Goal: Book appointment/travel/reservation

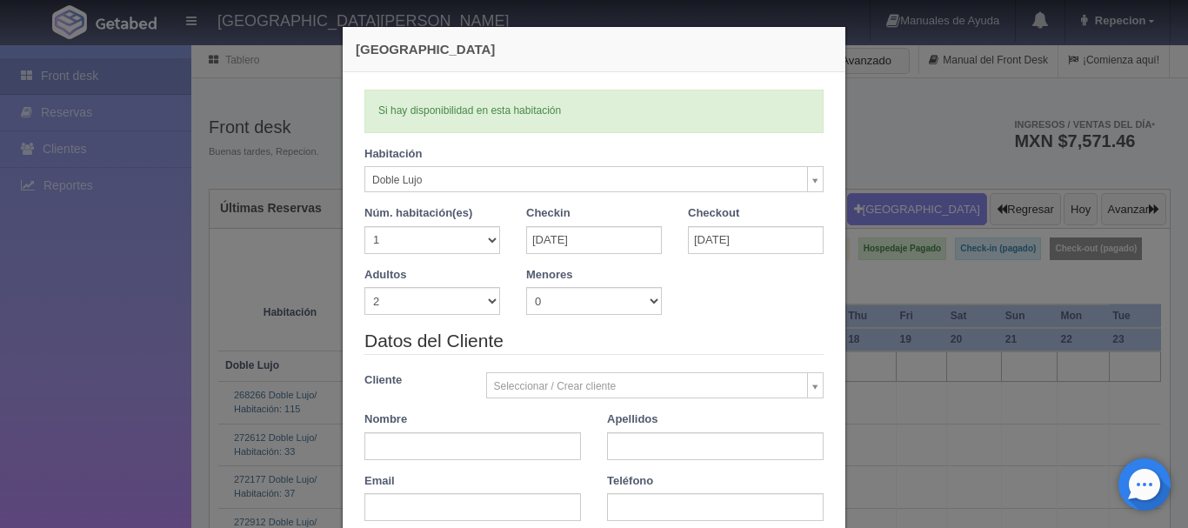
select select "577"
select select "2"
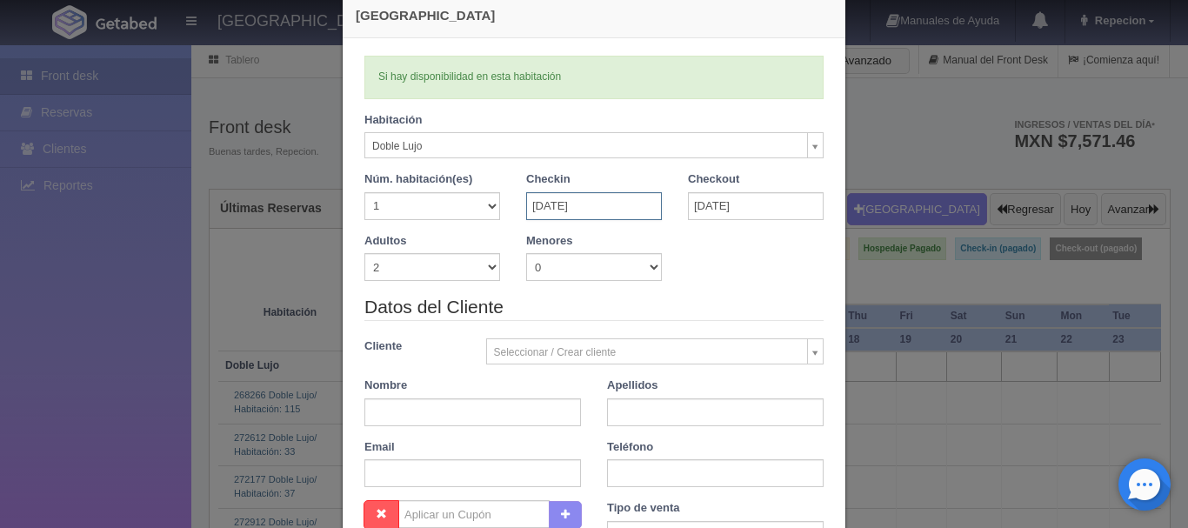
click at [593, 209] on input "[DATE]" at bounding box center [594, 206] width 136 height 28
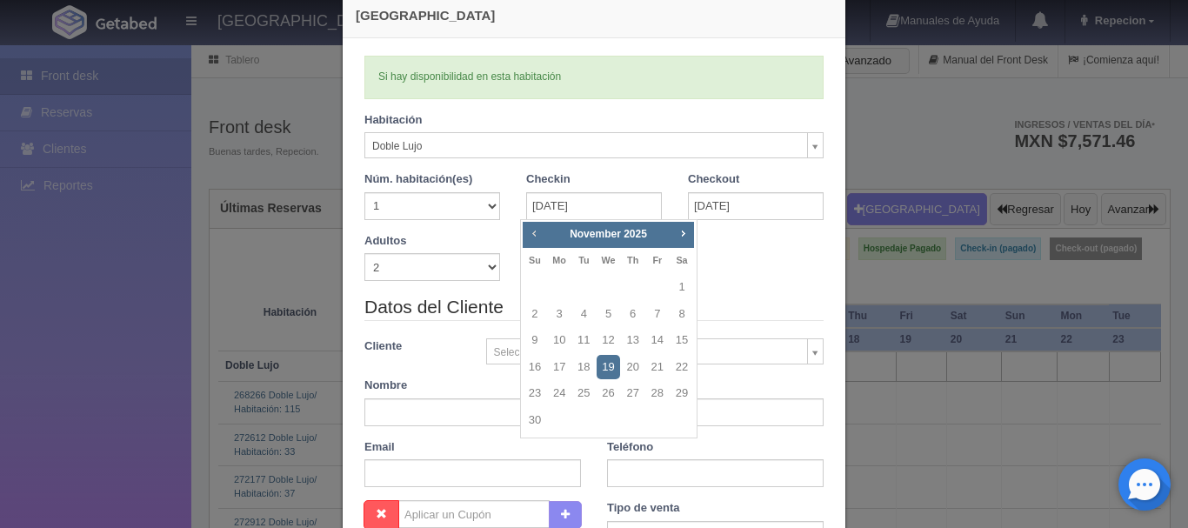
click at [532, 238] on span "Prev" at bounding box center [534, 233] width 14 height 14
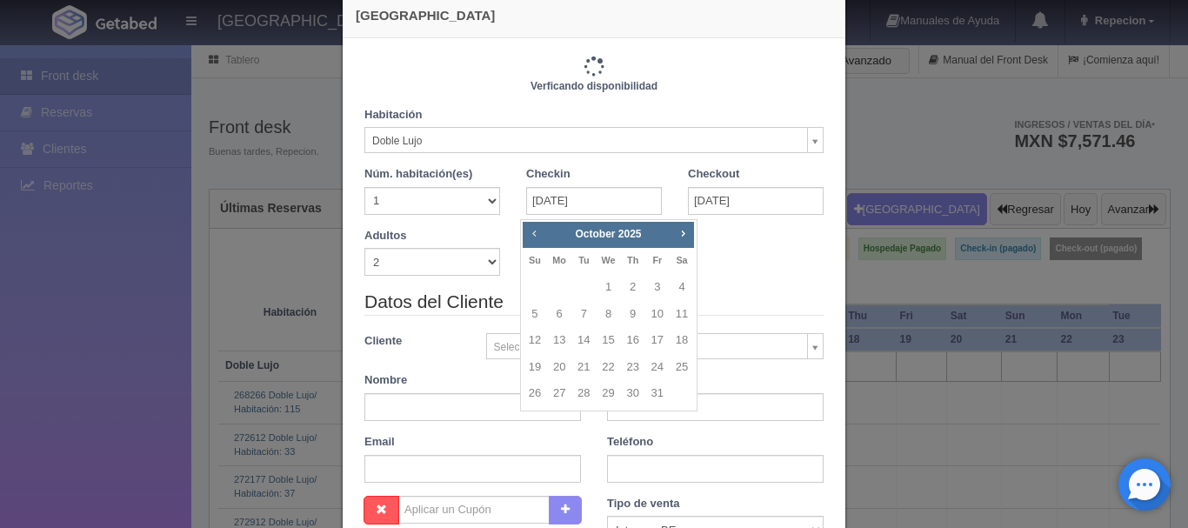
click at [532, 238] on span "Prev" at bounding box center [534, 233] width 14 height 14
checkbox input "false"
type input "1220.00"
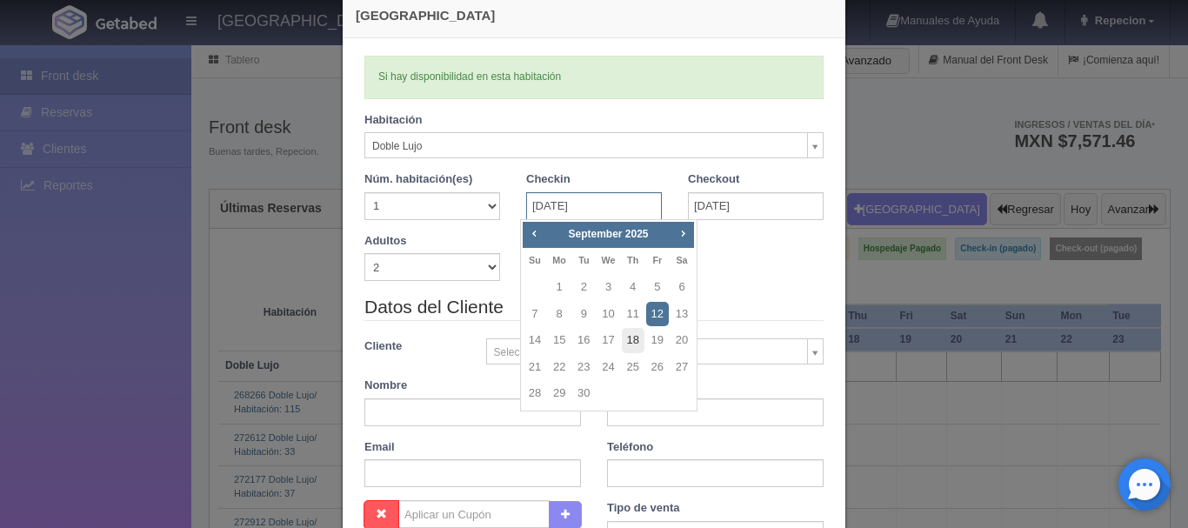
checkbox input "false"
click at [557, 337] on link "15" at bounding box center [559, 340] width 23 height 25
type input "[DATE]"
checkbox input "false"
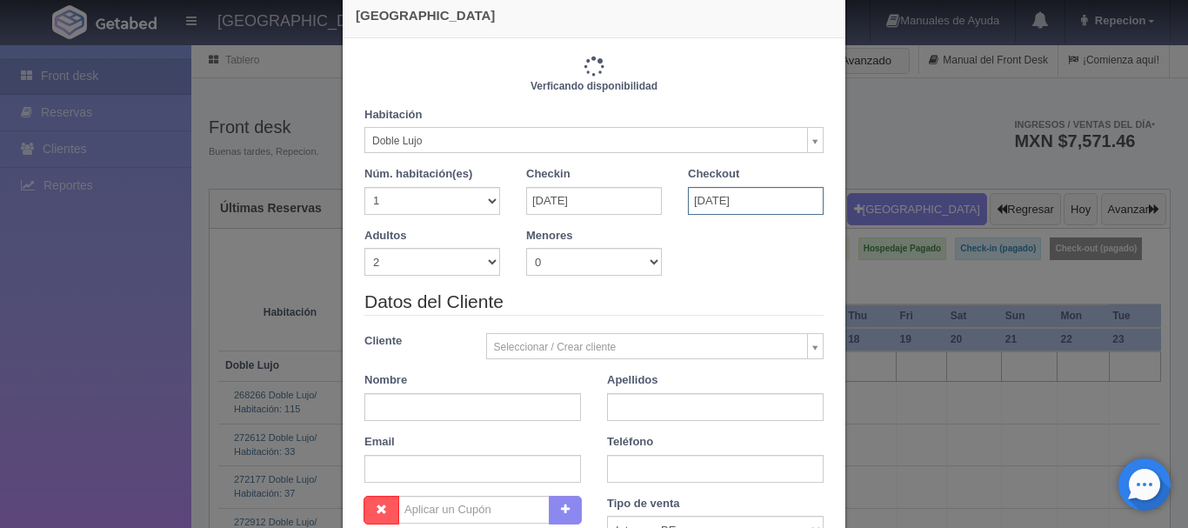
click at [735, 202] on input "[DATE]" at bounding box center [756, 201] width 136 height 28
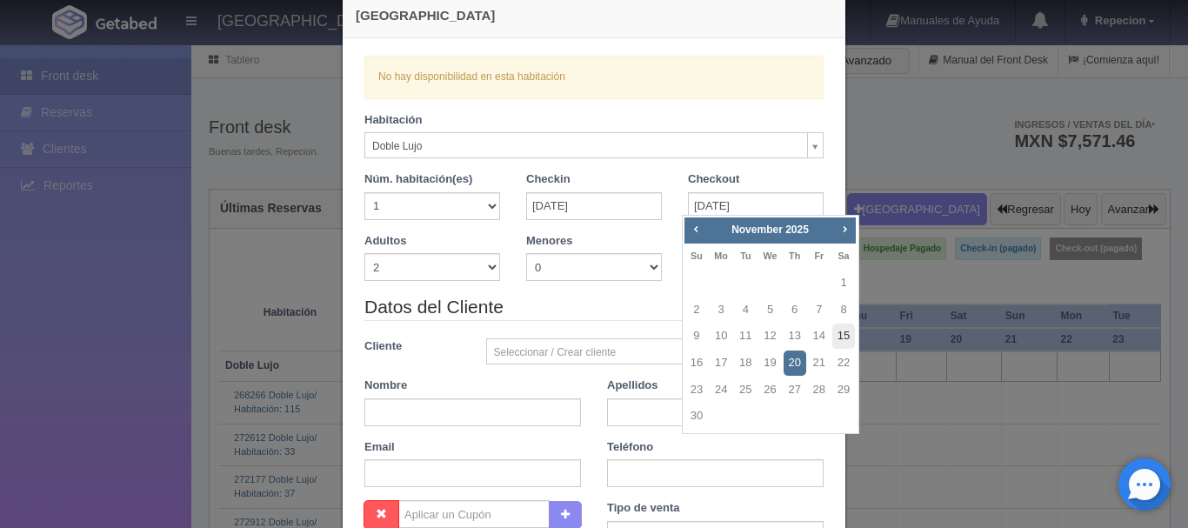
click at [838, 338] on link "15" at bounding box center [844, 336] width 23 height 25
type input "[DATE]"
click at [838, 338] on link "15" at bounding box center [844, 336] width 23 height 25
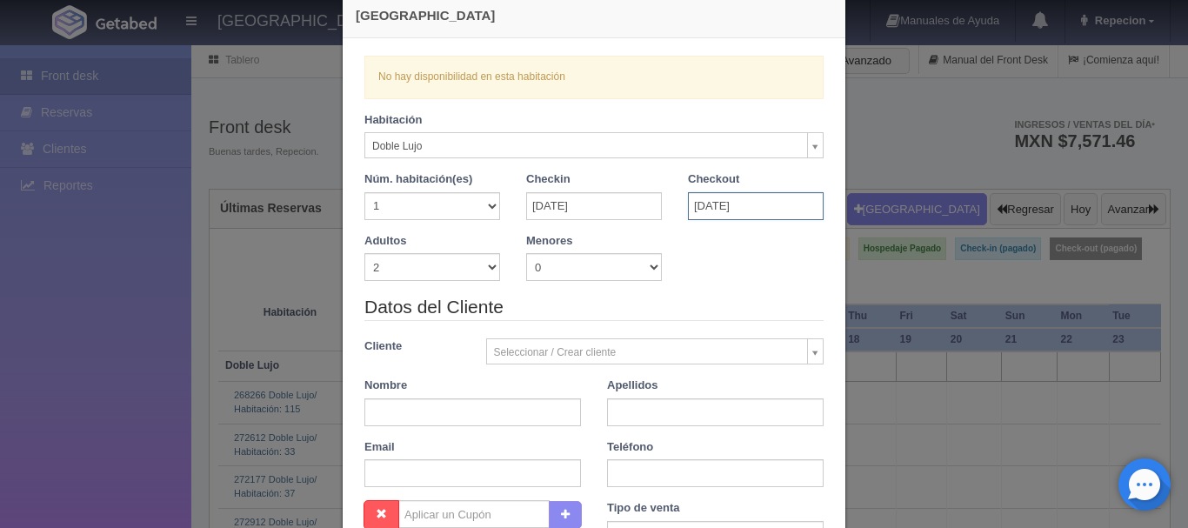
click at [700, 211] on input "[DATE]" at bounding box center [756, 206] width 136 height 28
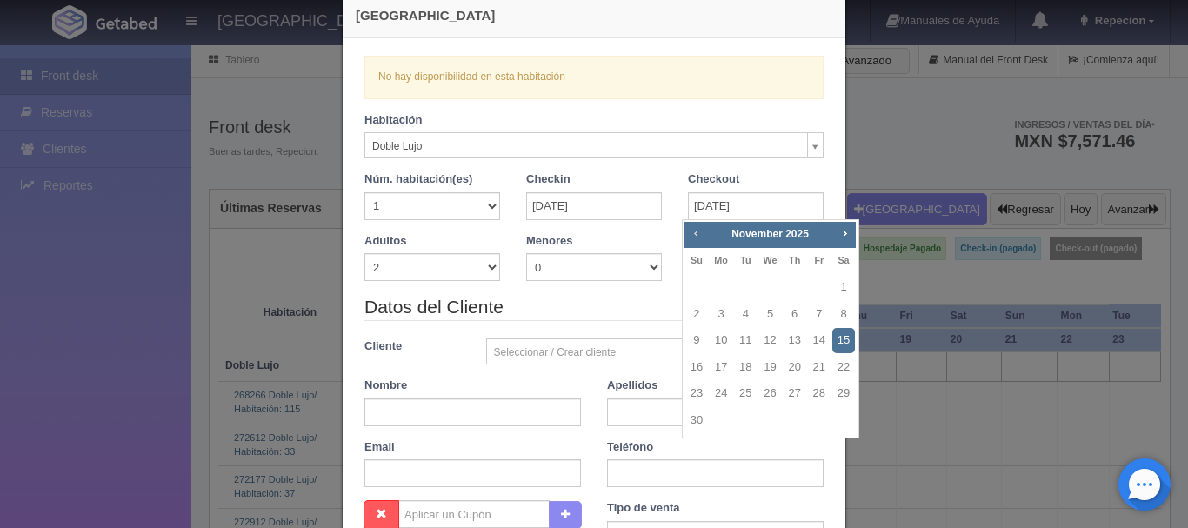
click at [696, 231] on span "Prev" at bounding box center [696, 233] width 14 height 14
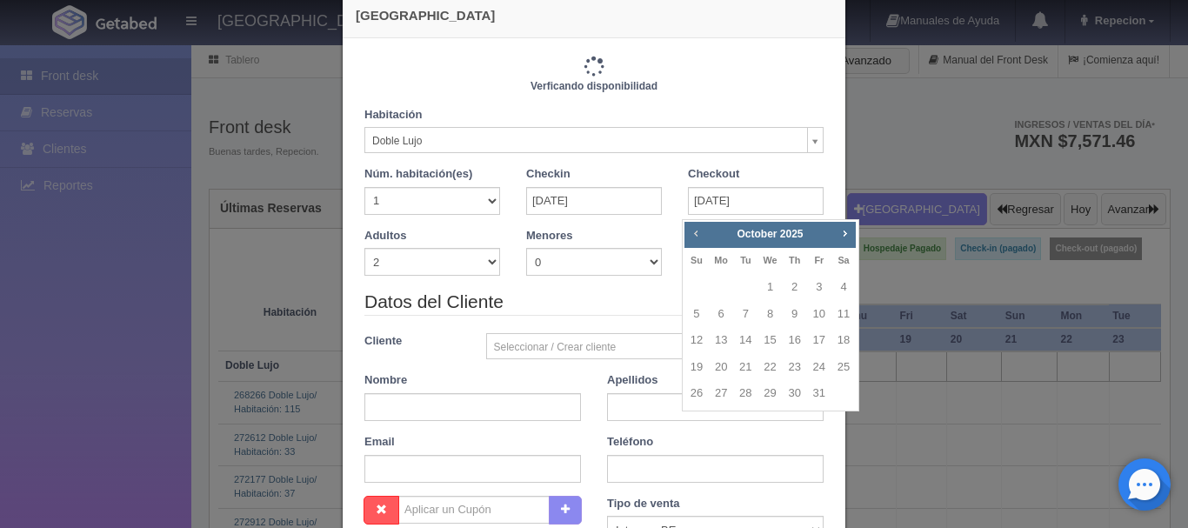
click at [696, 231] on span "Prev" at bounding box center [696, 233] width 14 height 14
checkbox input "false"
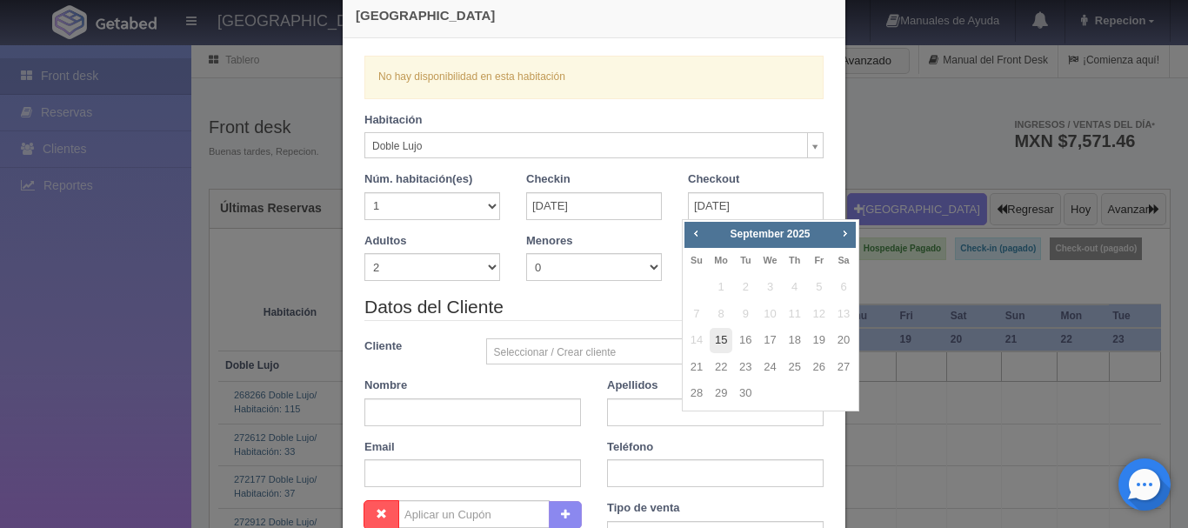
click at [726, 339] on link "15" at bounding box center [721, 340] width 23 height 25
type input "[DATE]"
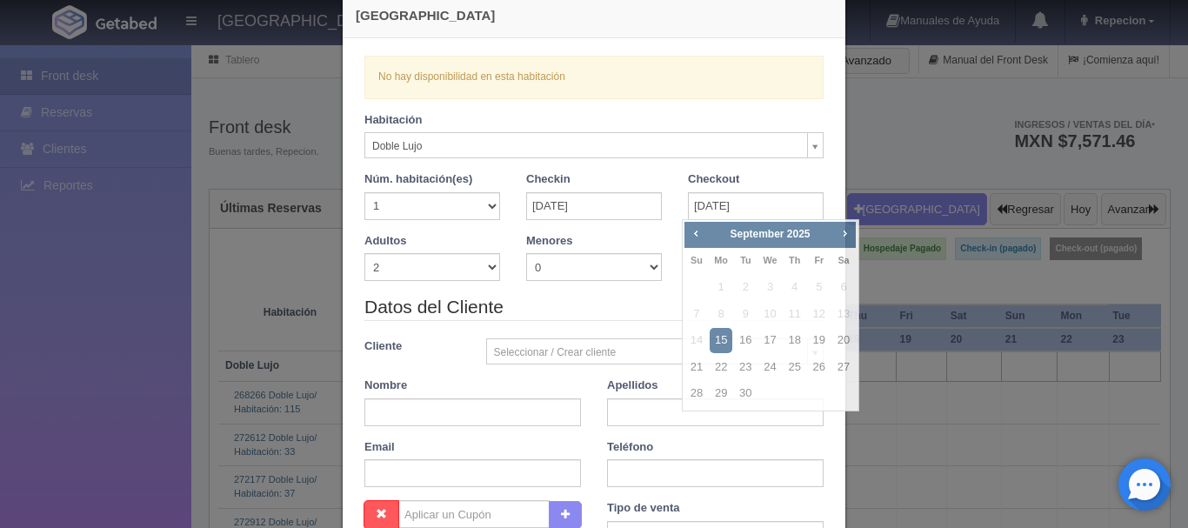
checkbox input "false"
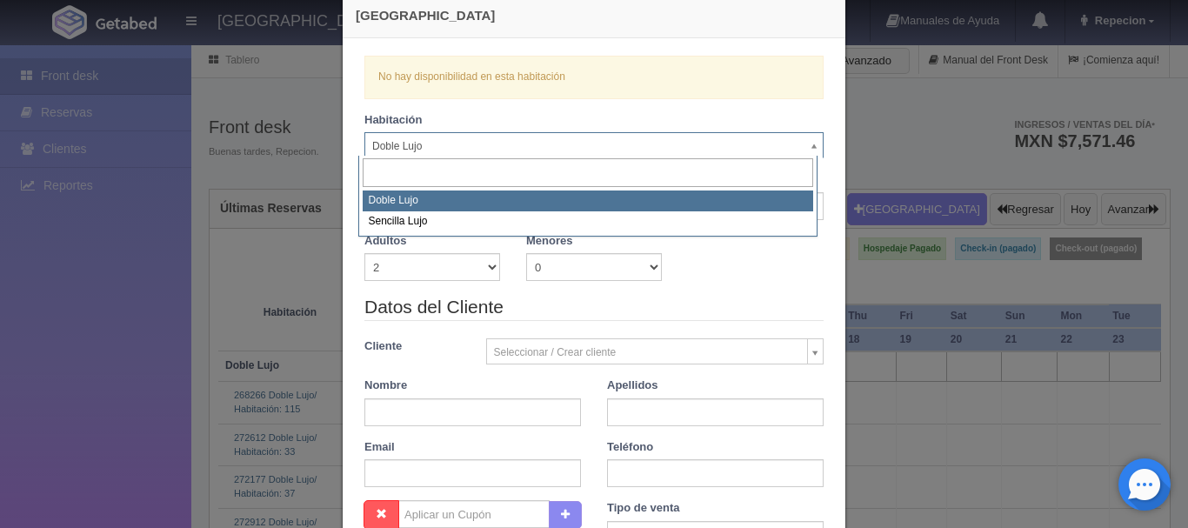
drag, startPoint x: 652, startPoint y: 145, endPoint x: 615, endPoint y: 173, distance: 46.6
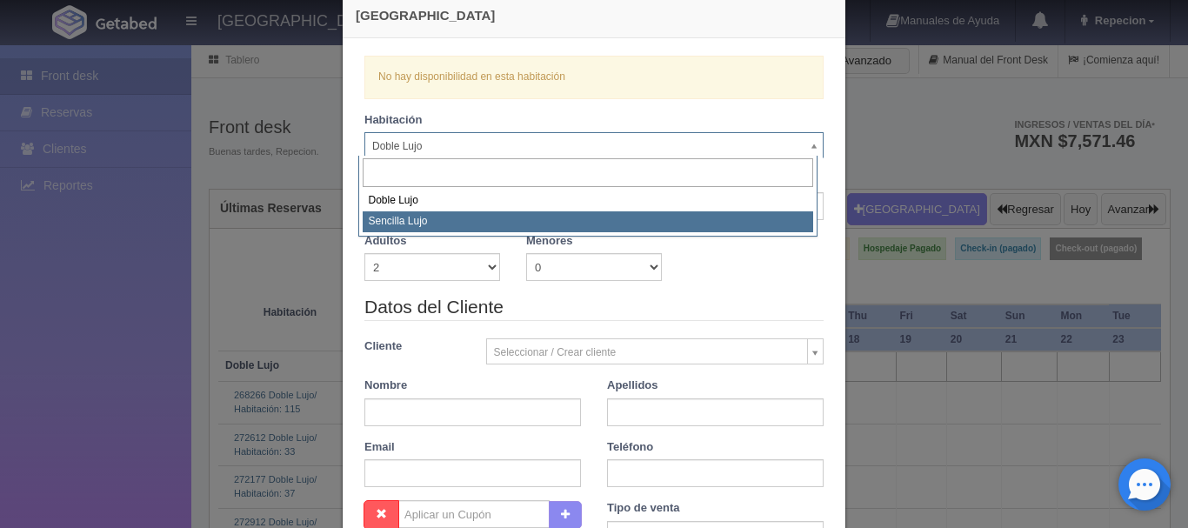
select select "576"
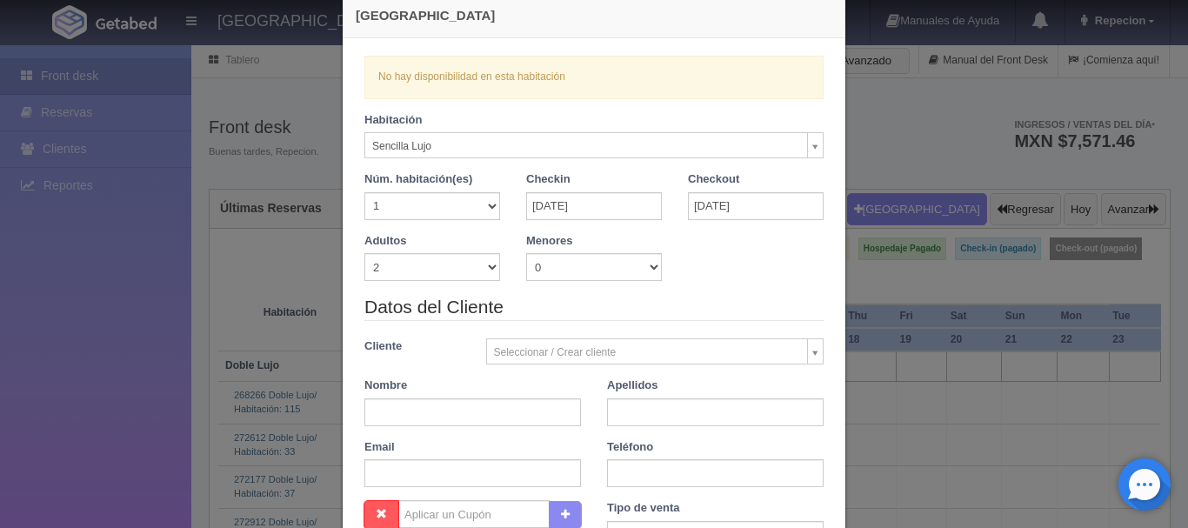
checkbox input "false"
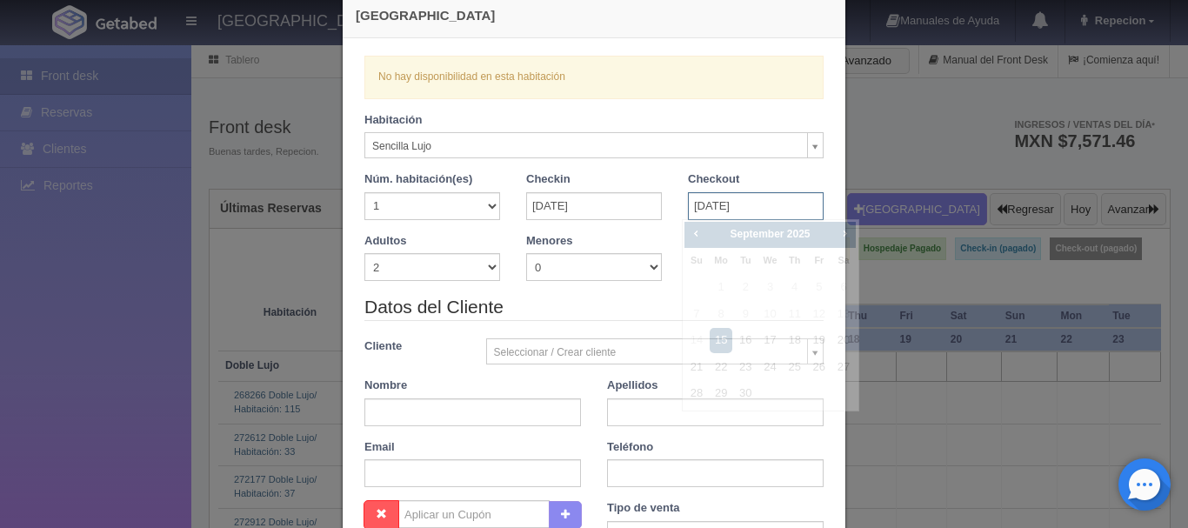
drag, startPoint x: 705, startPoint y: 197, endPoint x: 697, endPoint y: 217, distance: 22.3
click at [705, 204] on input "[DATE]" at bounding box center [756, 206] width 136 height 28
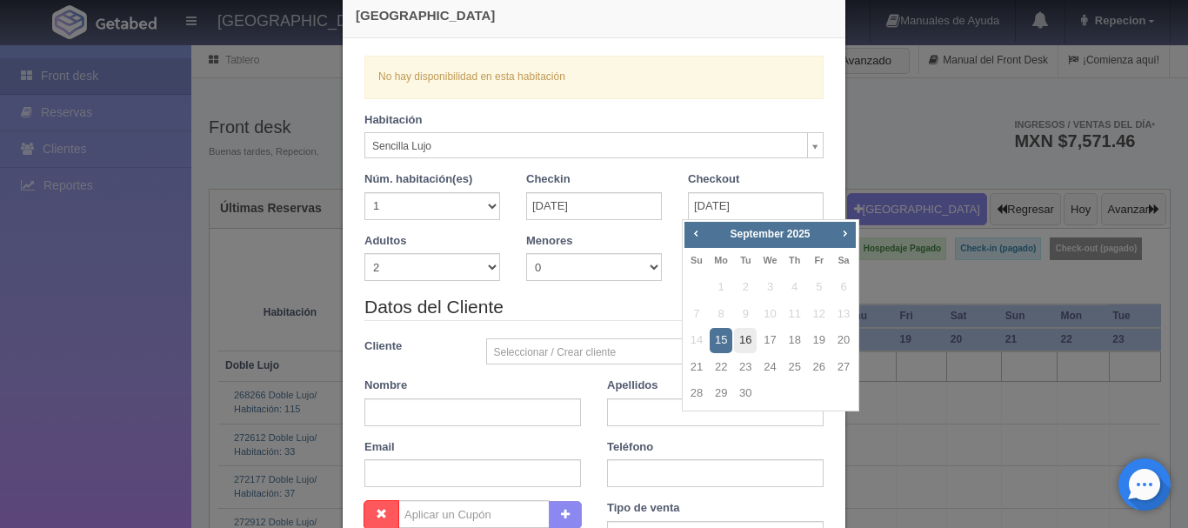
click at [743, 337] on link "16" at bounding box center [745, 340] width 23 height 25
type input "[DATE]"
checkbox input "false"
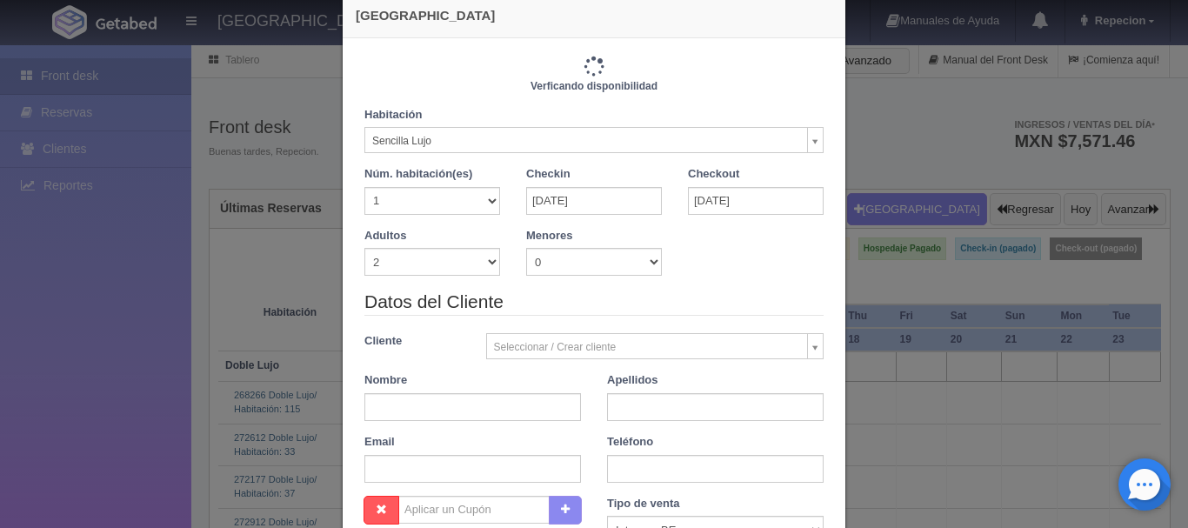
type input "1150.00"
checkbox input "false"
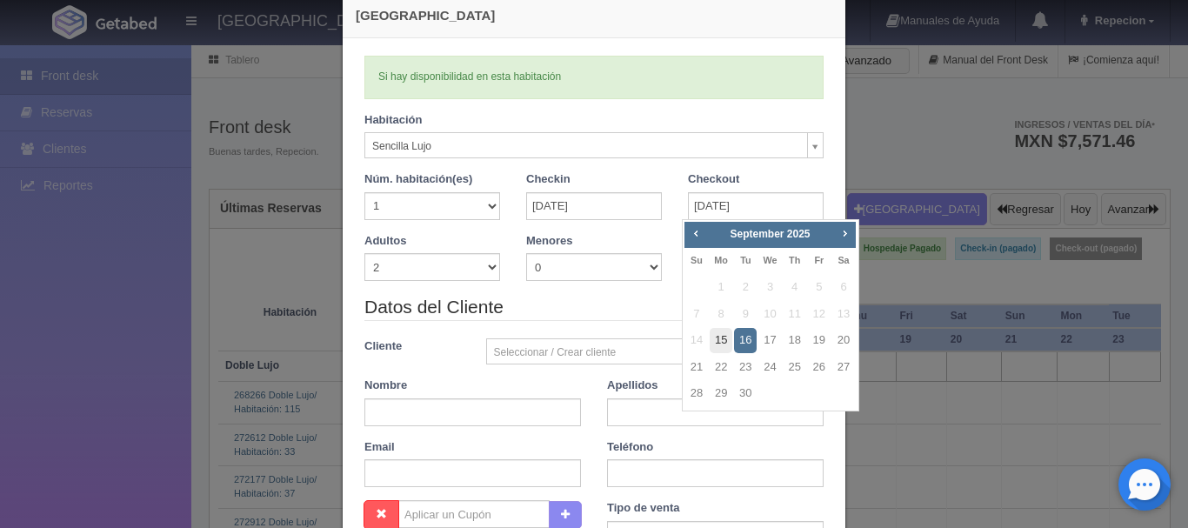
click at [721, 334] on link "15" at bounding box center [721, 340] width 23 height 25
type input "[DATE]"
checkbox input "false"
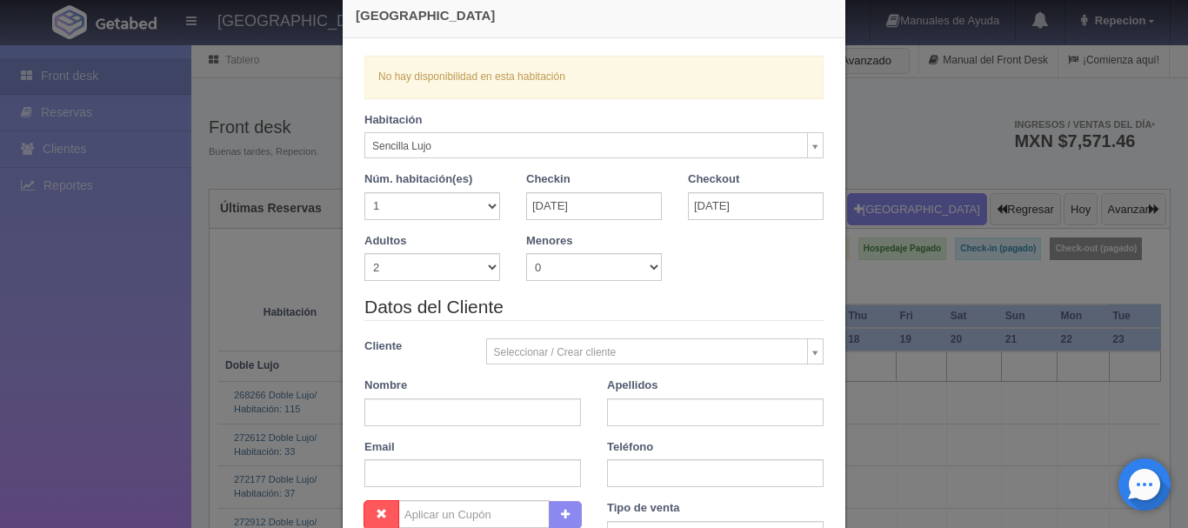
click at [571, 163] on div "Habitación Sencilla Lujo Doble Lujo Sencilla Lujo Núm. habitación(es) 1 2 3 4 5…" at bounding box center [593, 172] width 485 height 121
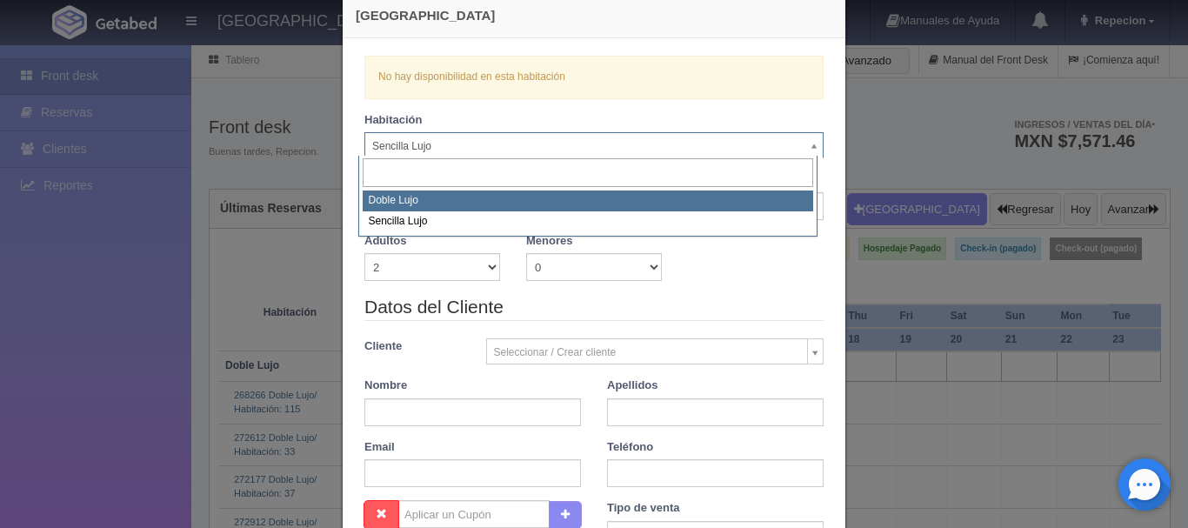
select select "577"
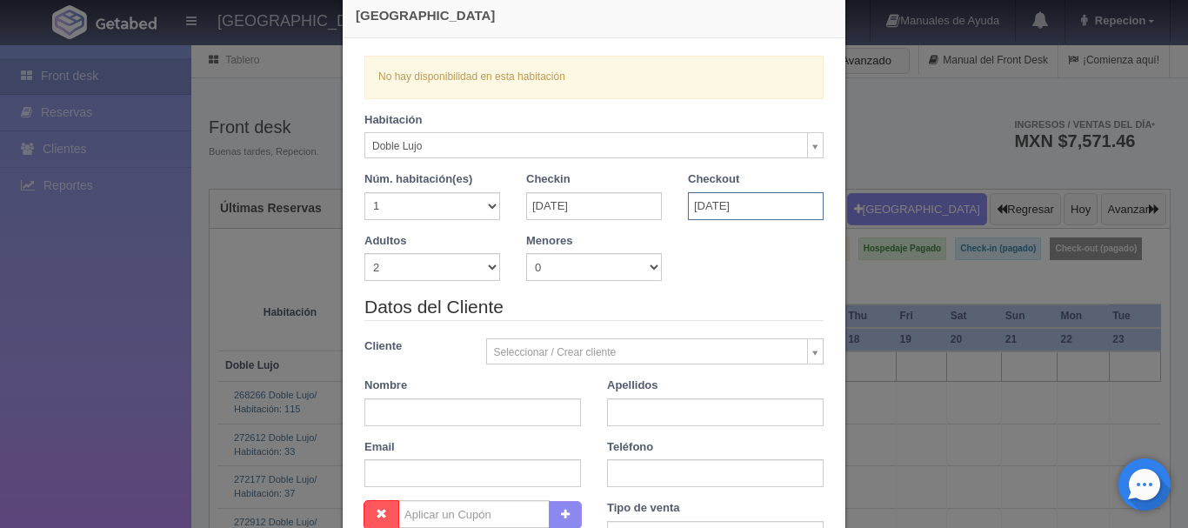
click at [726, 200] on input "[DATE]" at bounding box center [756, 206] width 136 height 28
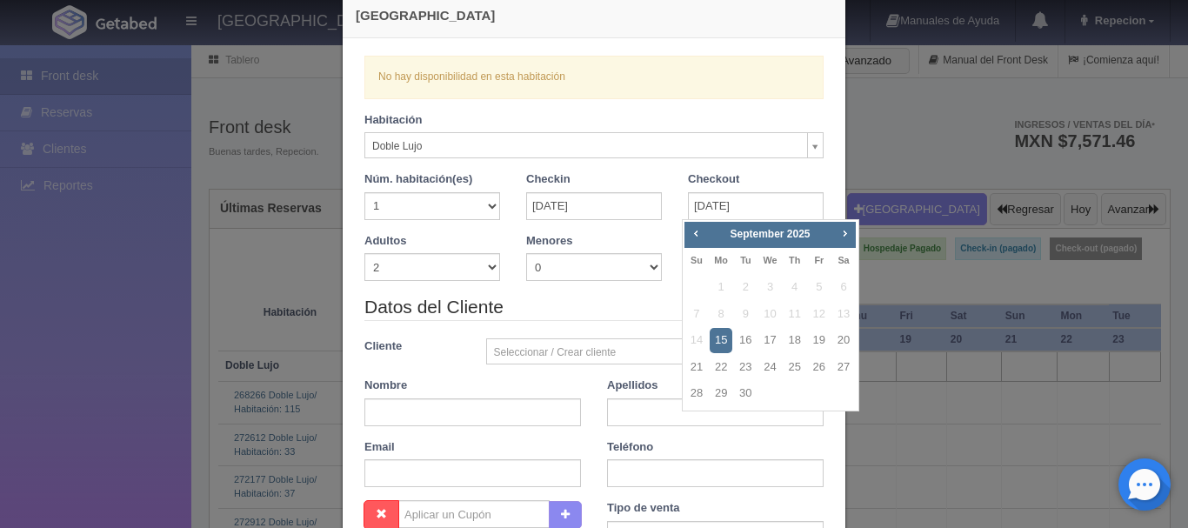
click at [721, 338] on link "15" at bounding box center [721, 340] width 23 height 25
checkbox input "false"
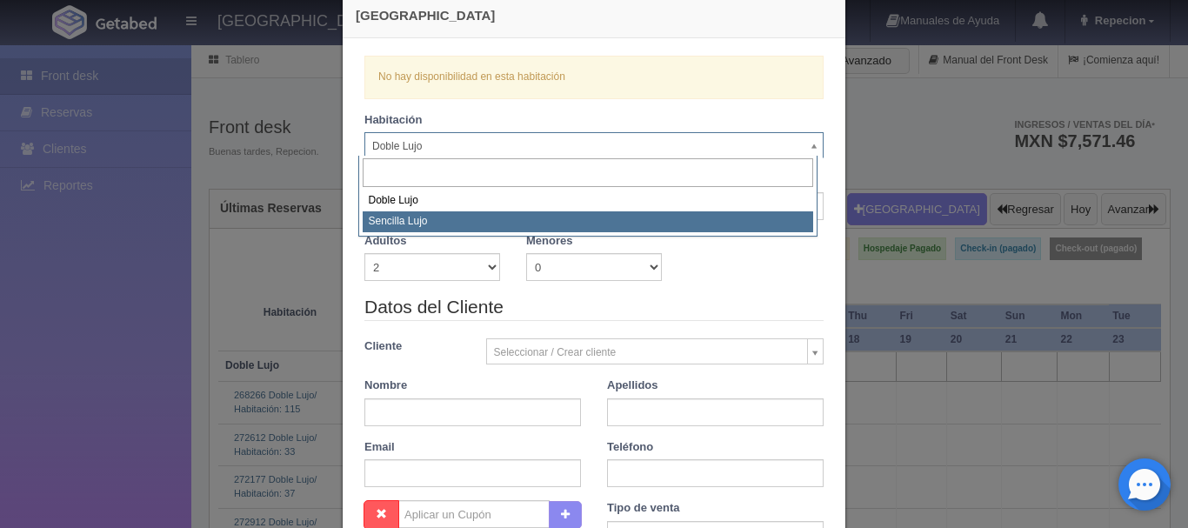
select select "576"
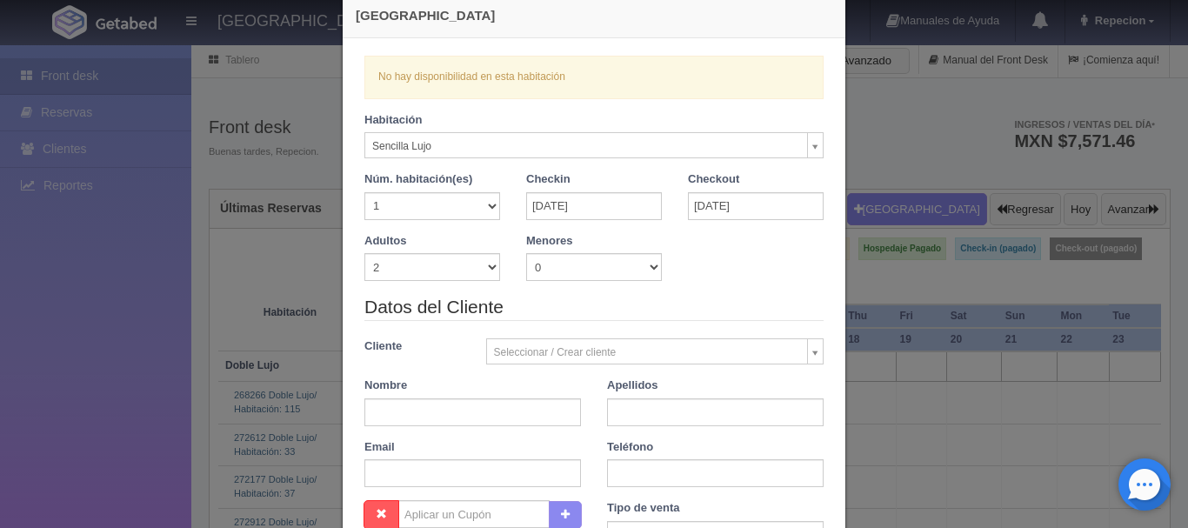
checkbox input "false"
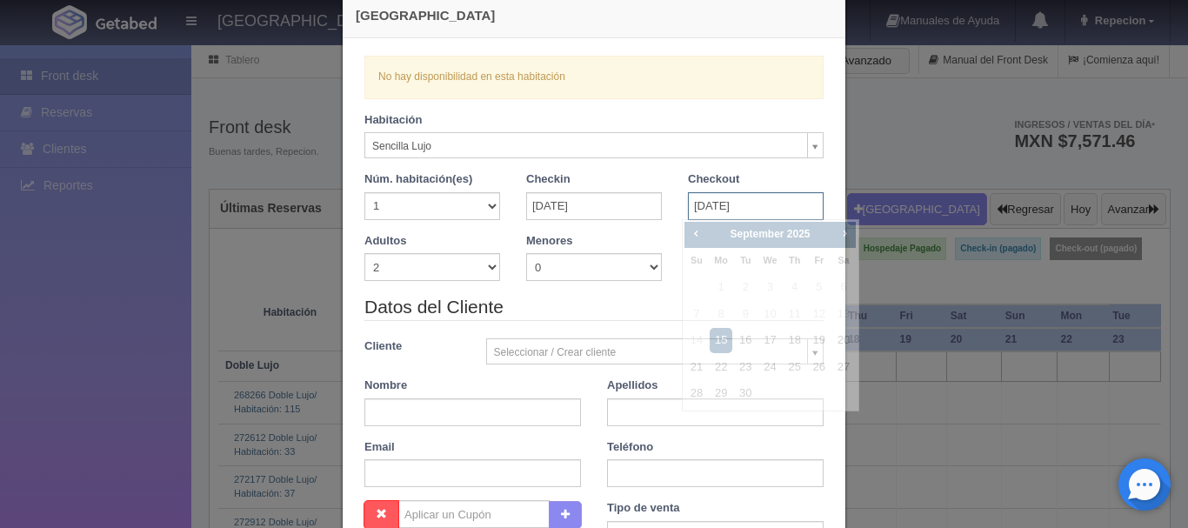
drag, startPoint x: 705, startPoint y: 207, endPoint x: 695, endPoint y: 255, distance: 48.8
click at [705, 210] on input "[DATE]" at bounding box center [756, 206] width 136 height 28
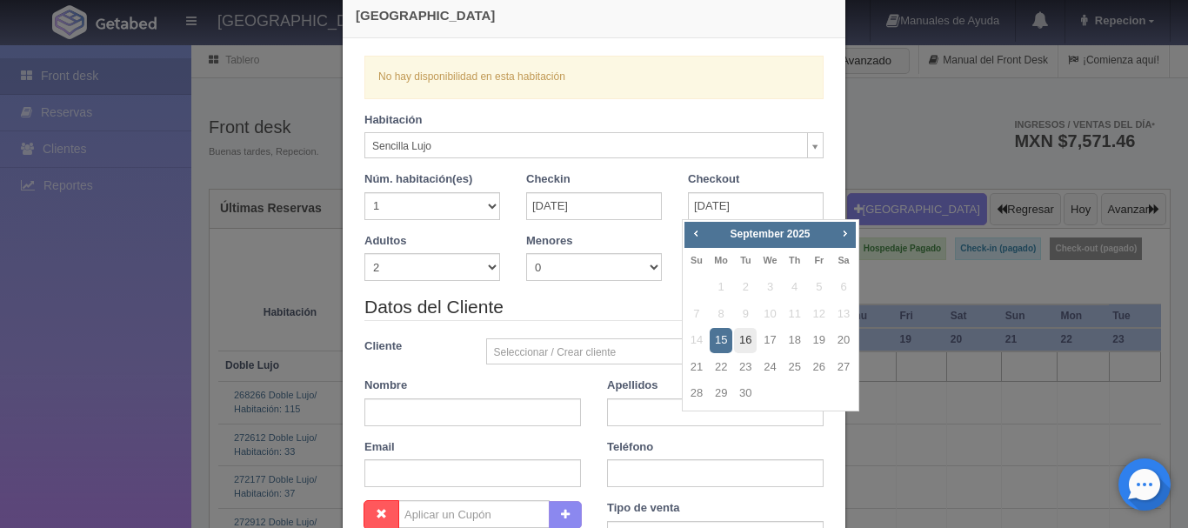
click at [736, 344] on link "16" at bounding box center [745, 340] width 23 height 25
type input "[DATE]"
checkbox input "false"
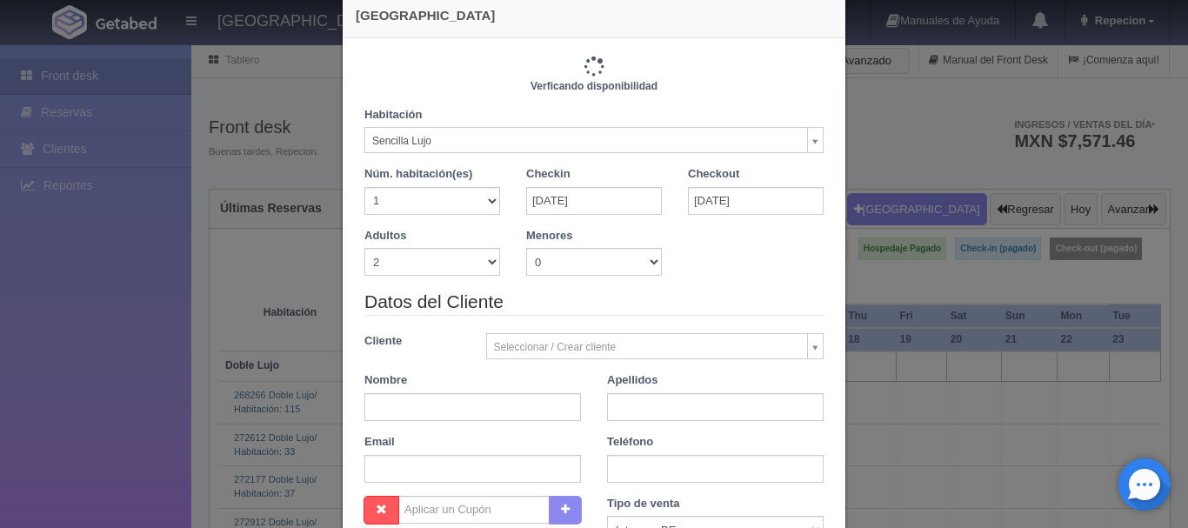
type input "1150.00"
checkbox input "false"
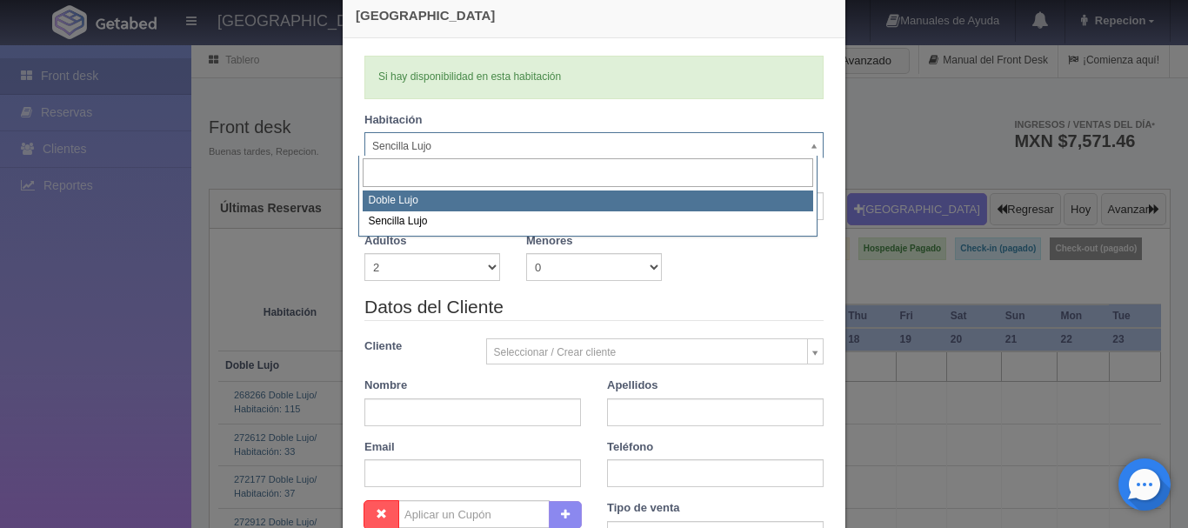
select select "577"
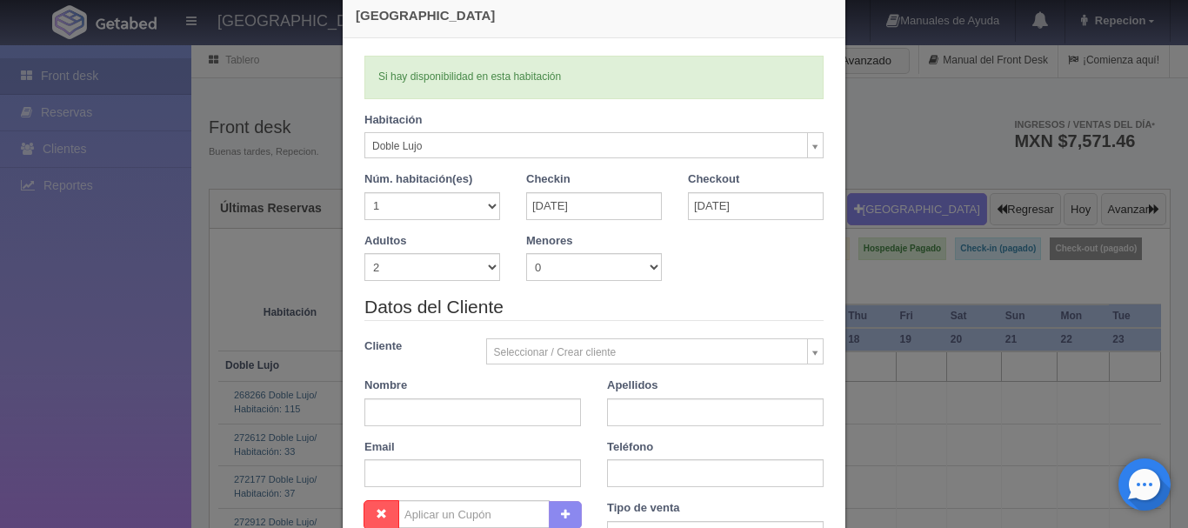
checkbox input "false"
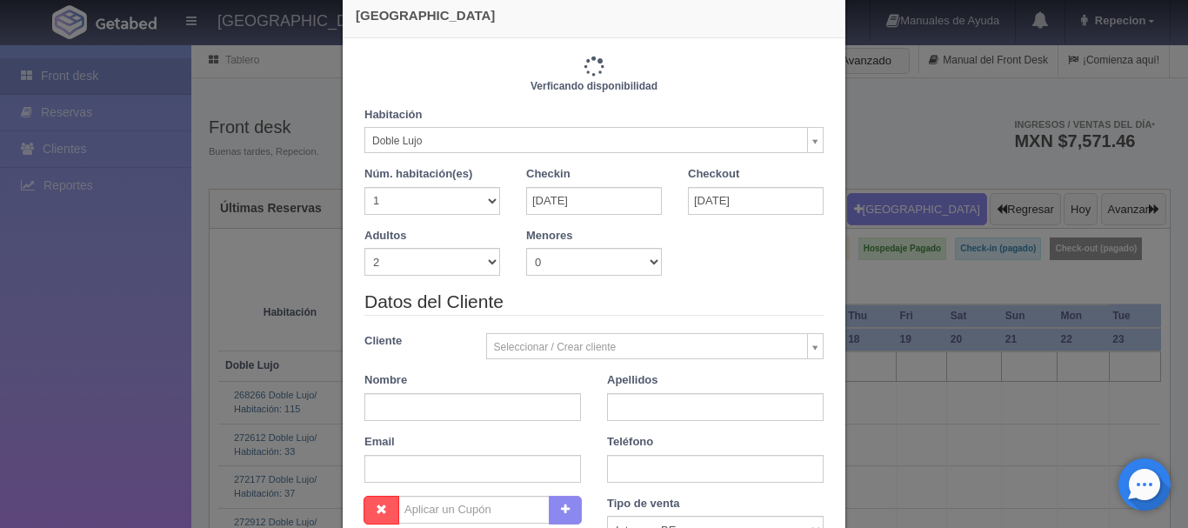
type input "1220.00"
checkbox input "false"
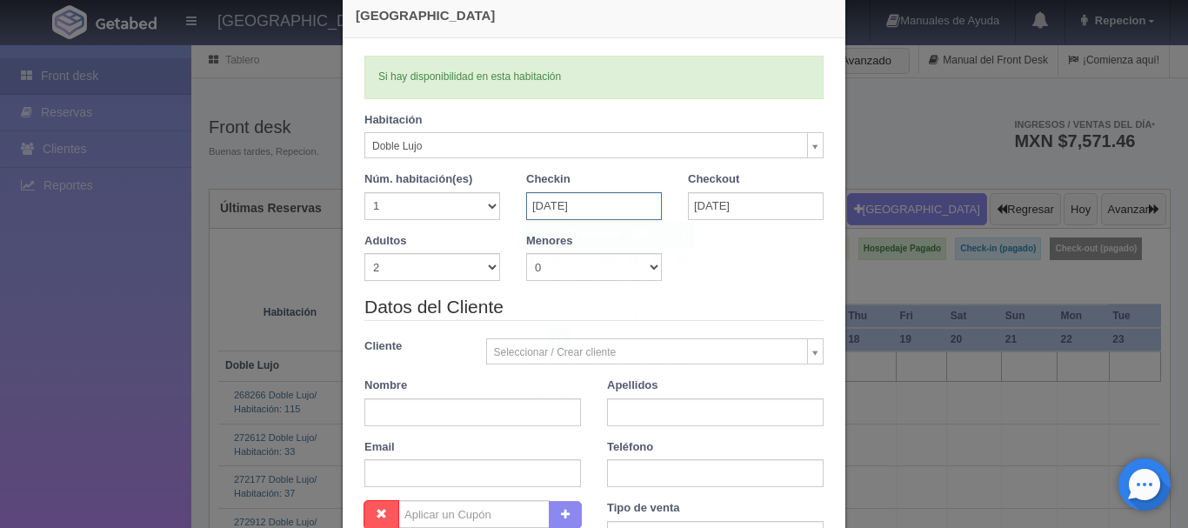
click at [597, 210] on input "[DATE]" at bounding box center [594, 206] width 136 height 28
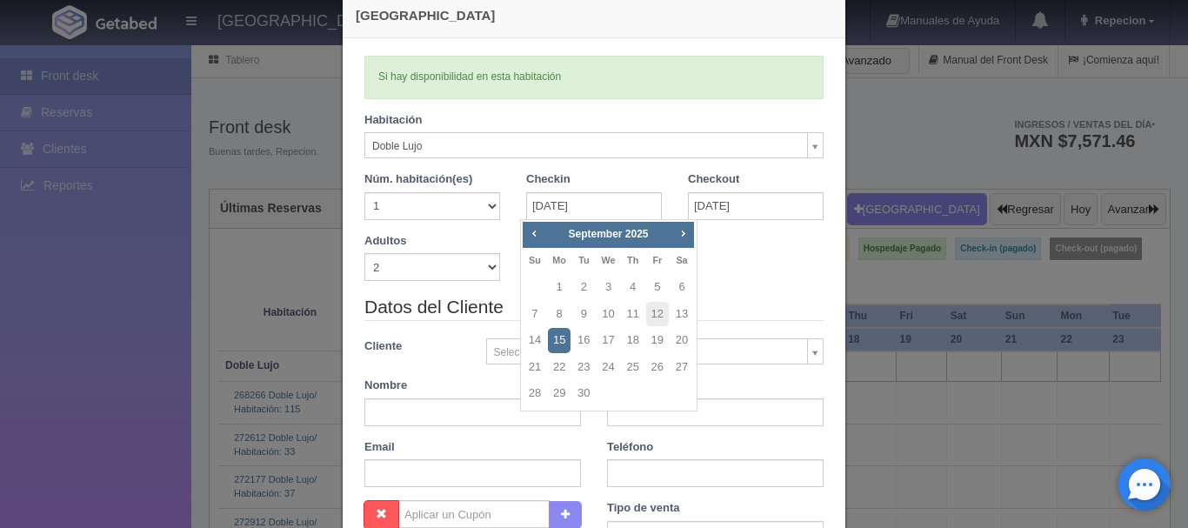
click at [557, 344] on link "15" at bounding box center [559, 340] width 23 height 25
checkbox input "false"
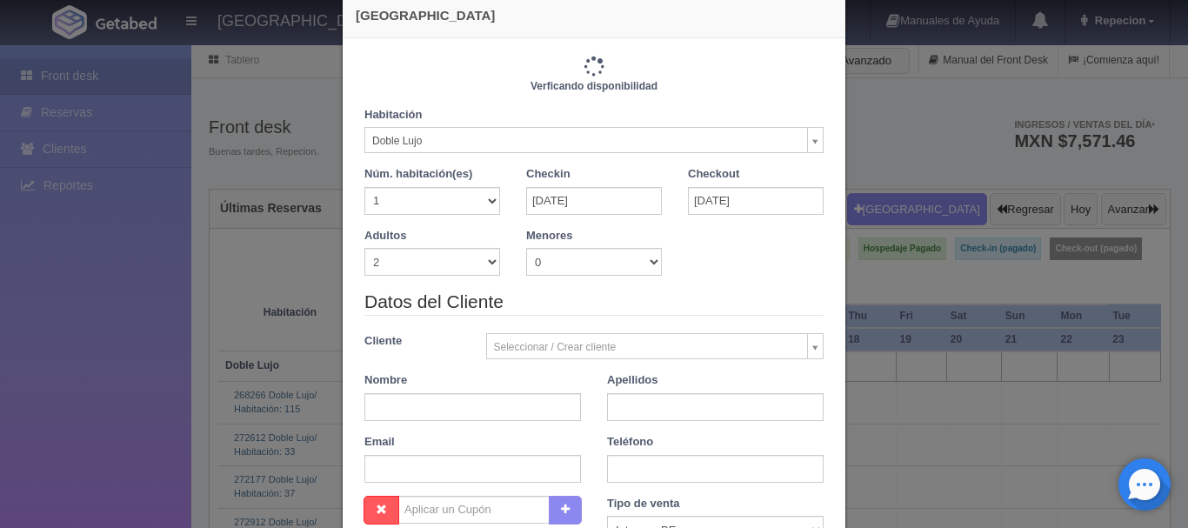
type input "1220.00"
checkbox input "false"
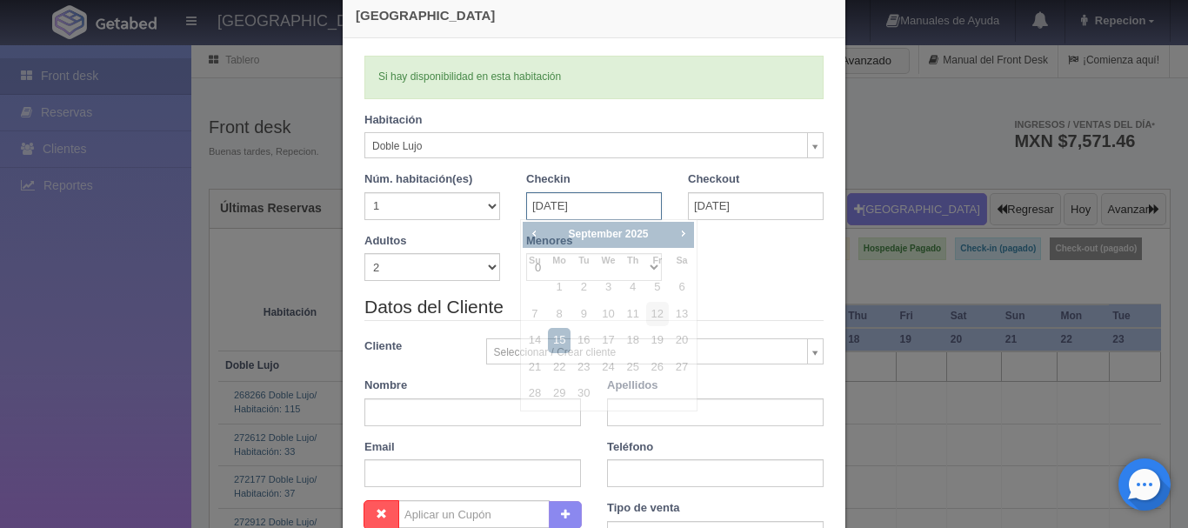
click at [588, 211] on input "[DATE]" at bounding box center [594, 206] width 136 height 28
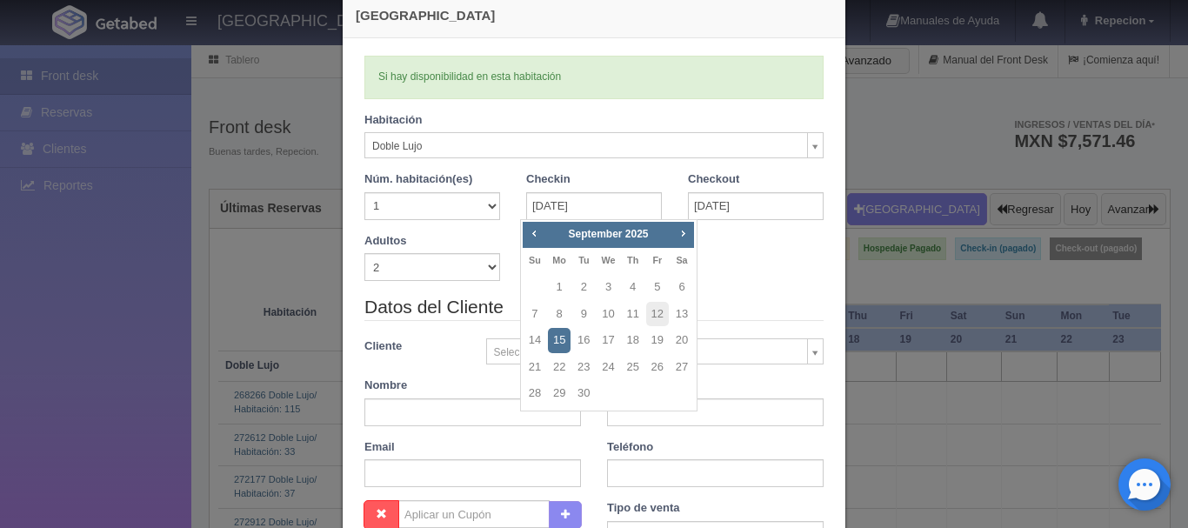
checkbox input "false"
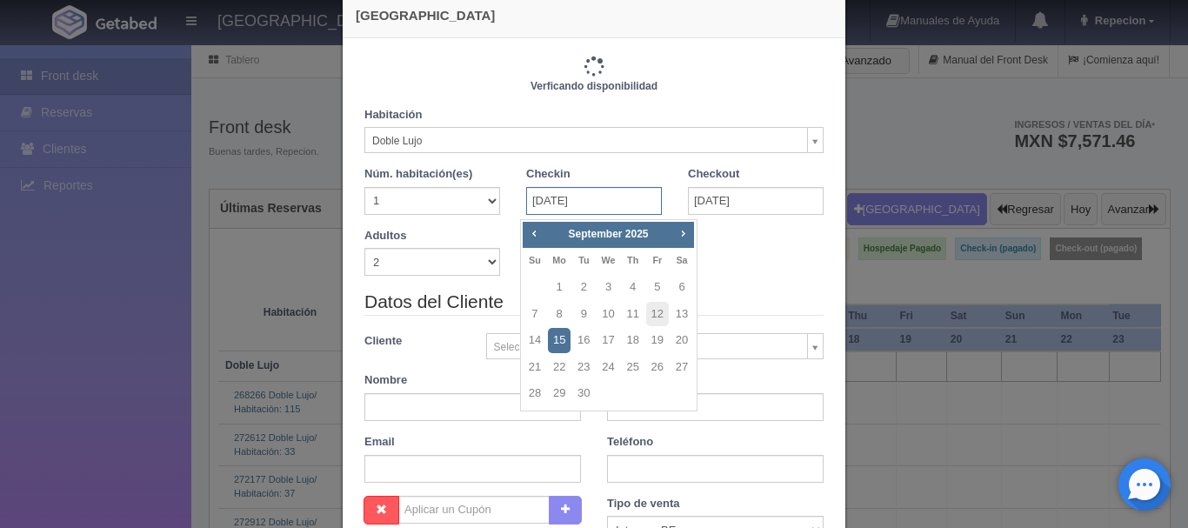
type input "1220.00"
checkbox input "false"
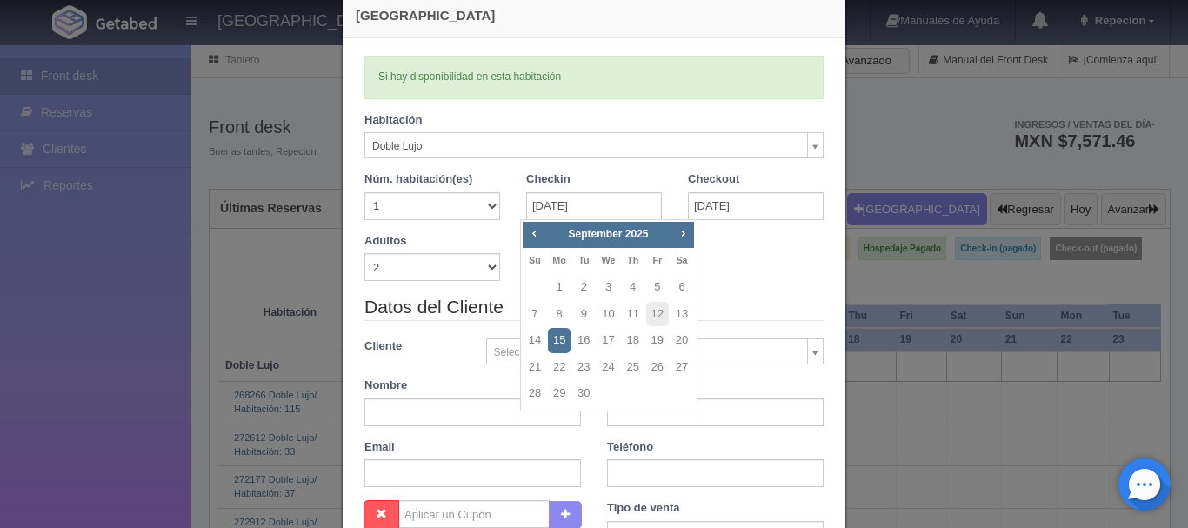
checkbox input "false"
type input "1220.00"
checkbox input "false"
